Goal: Information Seeking & Learning: Learn about a topic

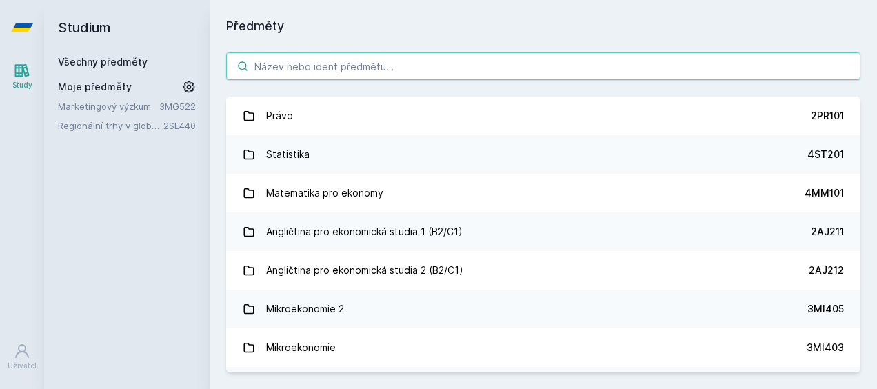
click at [429, 59] on input "search" at bounding box center [543, 66] width 634 height 28
paste input "2OP205"
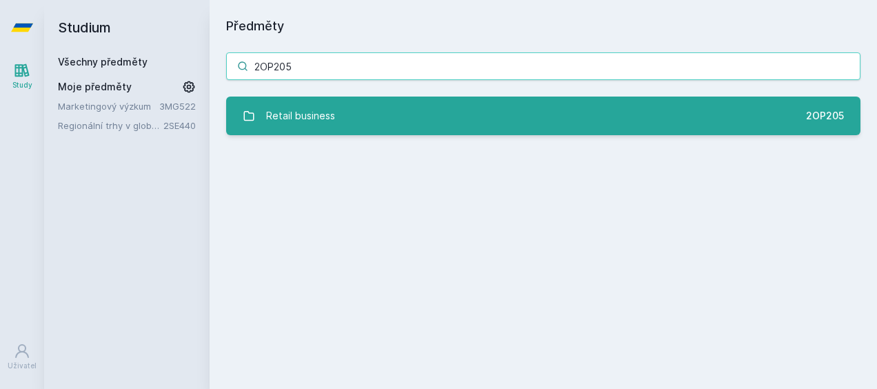
type input "2OP205"
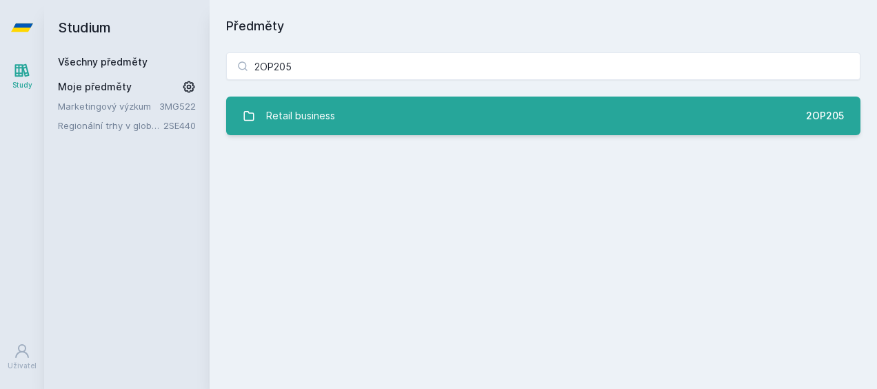
click at [369, 113] on link "Retail business 2OP205" at bounding box center [543, 116] width 634 height 39
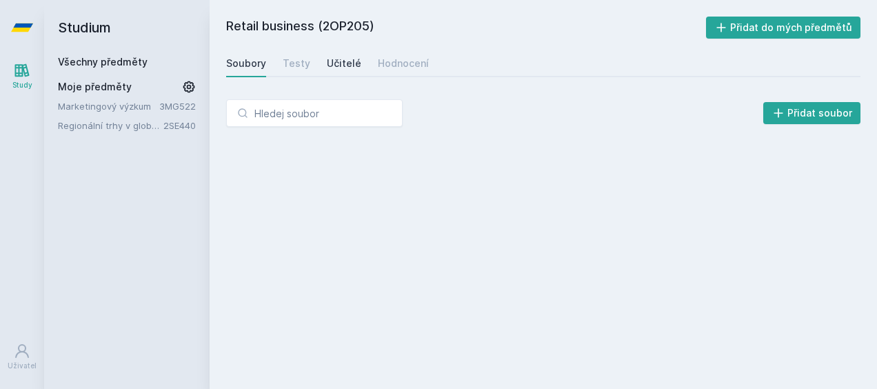
click at [327, 66] on div "Učitelé" at bounding box center [344, 64] width 34 height 14
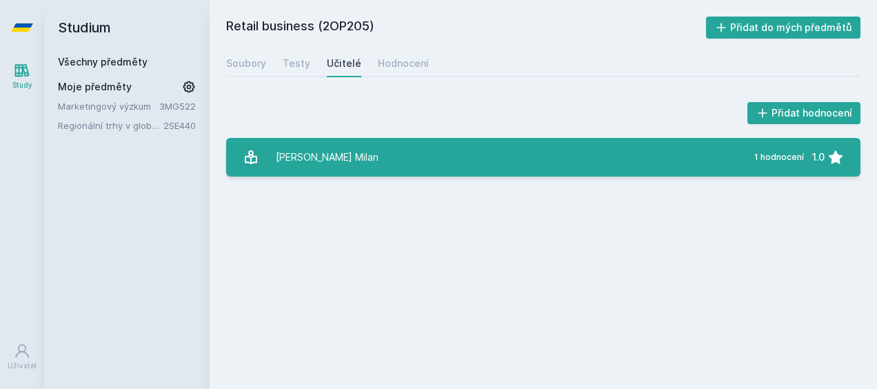
click at [375, 146] on link "[PERSON_NAME] Milan 1 hodnocení 1.0" at bounding box center [543, 157] width 634 height 39
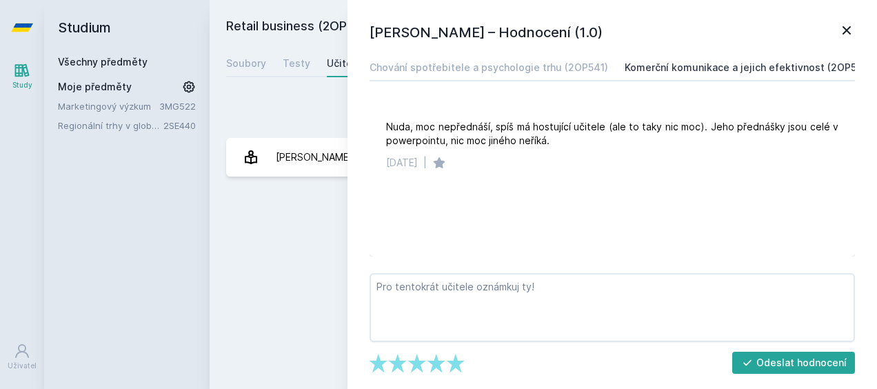
click at [735, 75] on link "Komerční komunikace a jejich efektivnost (2OP540)" at bounding box center [748, 68] width 248 height 28
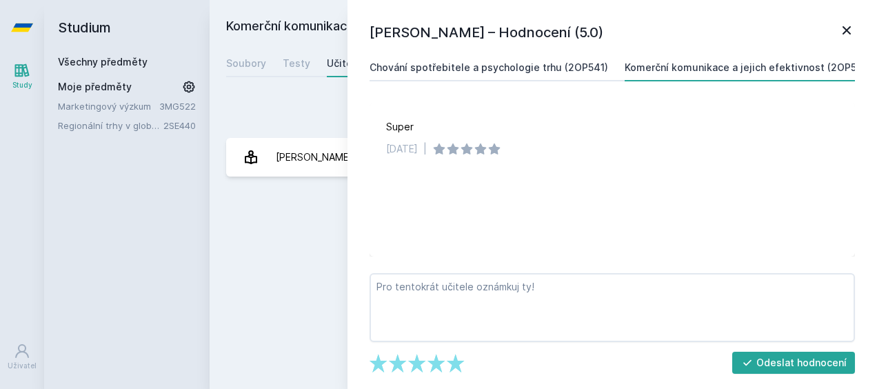
click at [546, 66] on div "Chování spotřebitele a psychologie trhu (2OP541)" at bounding box center [488, 68] width 238 height 14
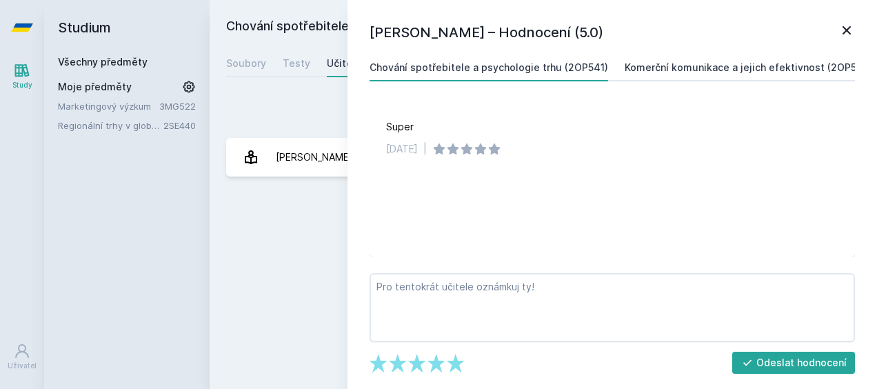
click at [629, 68] on div "Komerční komunikace a jejich efektivnost (2OP540)" at bounding box center [748, 68] width 248 height 14
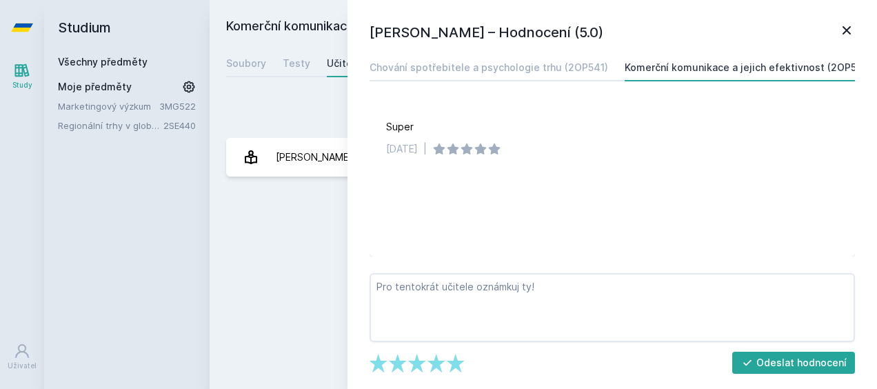
click at [338, 221] on div "Komerční komunikace a jejich efektivnost (2OP540) Přidat do mých předmětů [GEOG…" at bounding box center [543, 195] width 634 height 356
click at [849, 22] on icon at bounding box center [846, 30] width 17 height 17
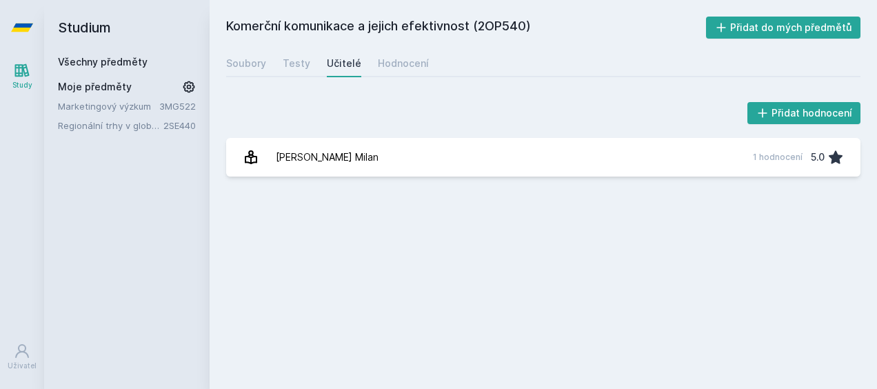
click at [85, 63] on link "Všechny předměty" at bounding box center [103, 62] width 90 height 12
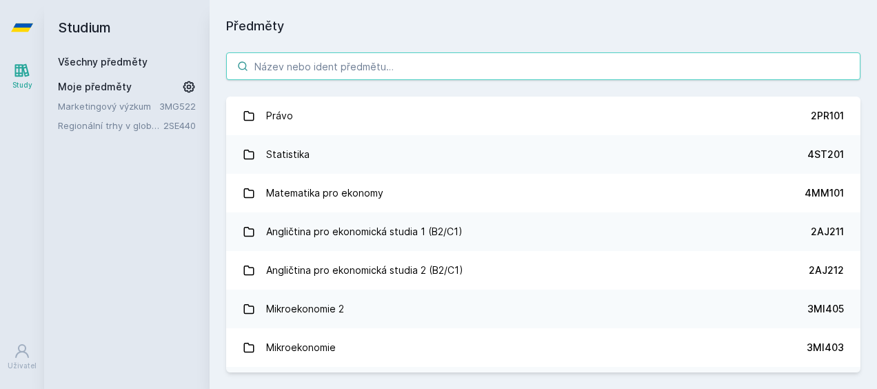
click at [321, 72] on input "search" at bounding box center [543, 66] width 634 height 28
paste input "2OP541"
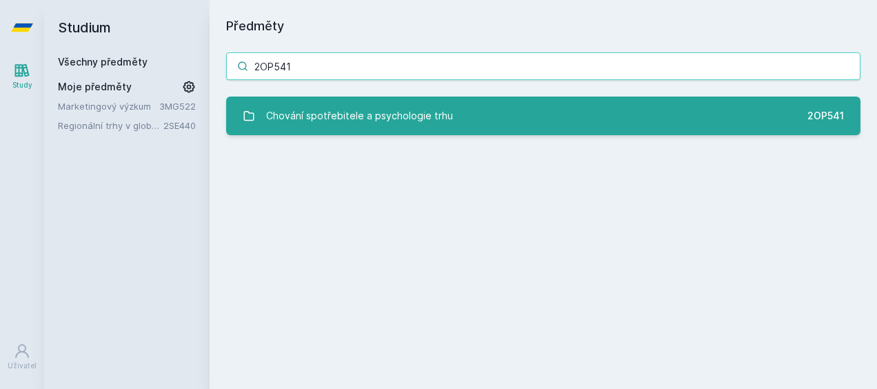
type input "2OP541"
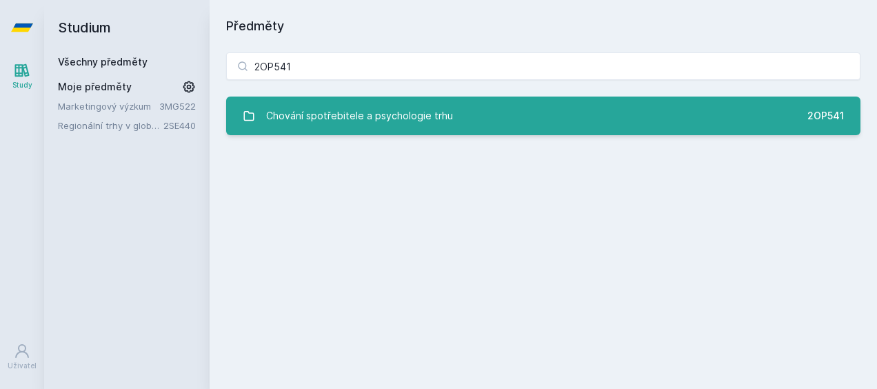
click at [357, 125] on div "Chování spotřebitele a psychologie trhu" at bounding box center [359, 116] width 187 height 28
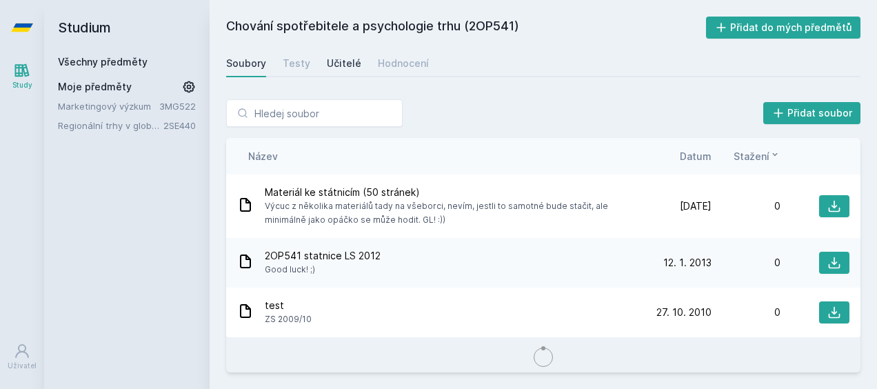
click at [331, 63] on div "Učitelé" at bounding box center [344, 64] width 34 height 14
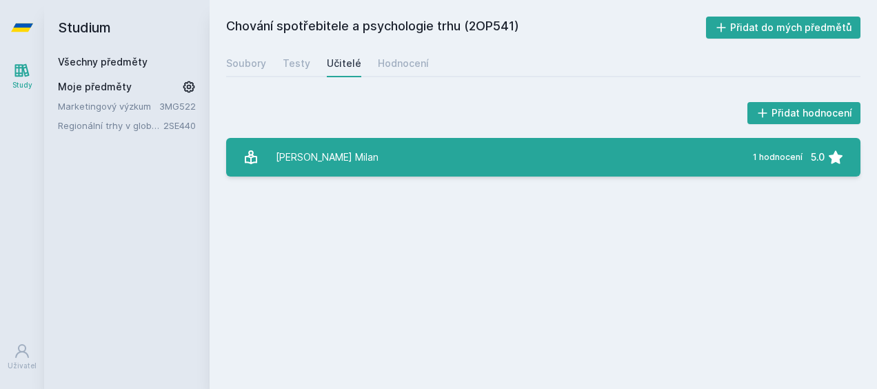
click at [320, 147] on div "[PERSON_NAME] Milan" at bounding box center [327, 157] width 103 height 28
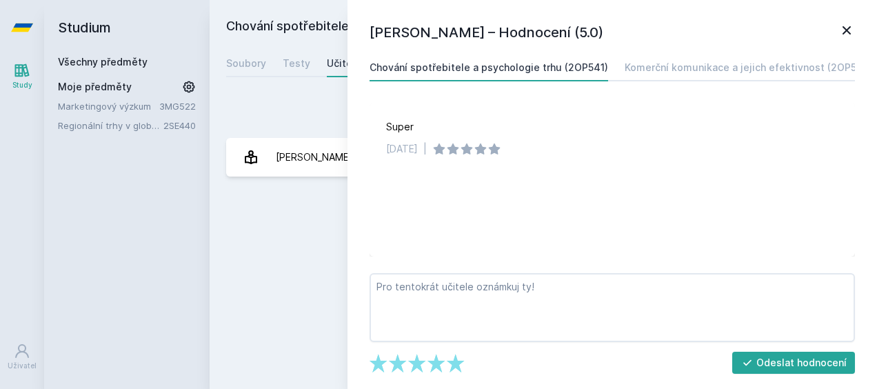
click at [299, 89] on div "Přidat hodnocení [PERSON_NAME] – Hodnocení (5.0) Chování spotřebitele a psychol…" at bounding box center [543, 138] width 667 height 110
